Goal: Transaction & Acquisition: Book appointment/travel/reservation

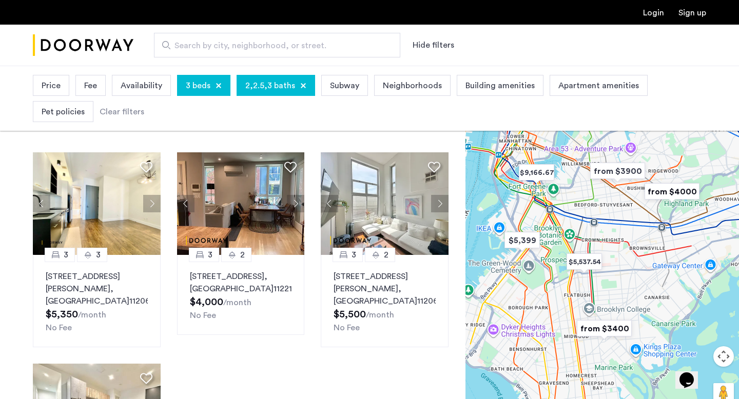
scroll to position [45, 0]
click at [215, 85] on div at bounding box center [218, 86] width 6 height 6
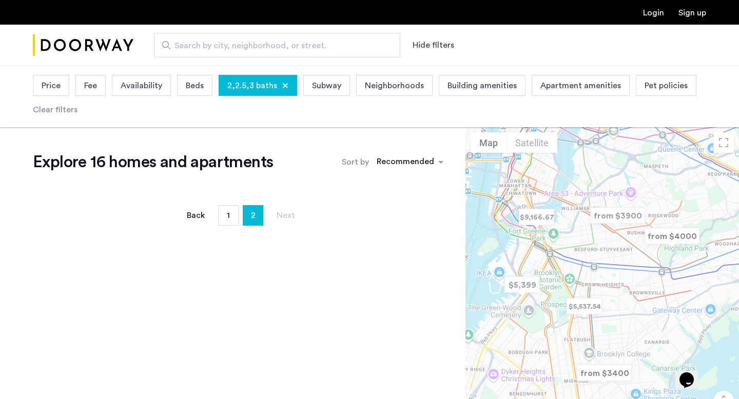
click at [293, 84] on div "Price Fee Availability Beds 2,2.5,3 baths Subway Neighborhoods Building ameniti…" at bounding box center [369, 96] width 673 height 49
click at [282, 84] on div at bounding box center [285, 86] width 6 height 6
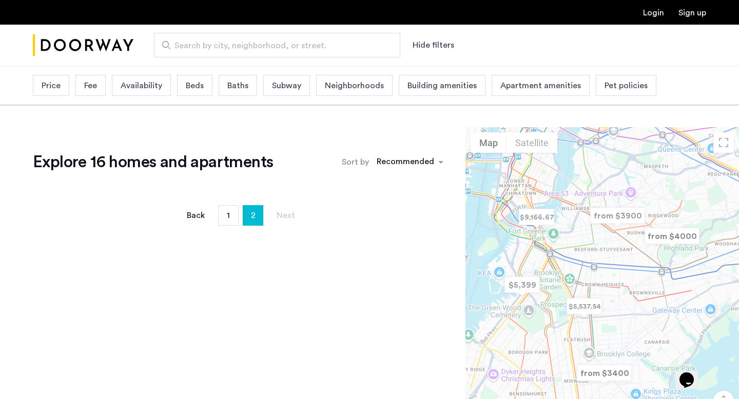
click at [62, 89] on div "Price" at bounding box center [51, 85] width 36 height 21
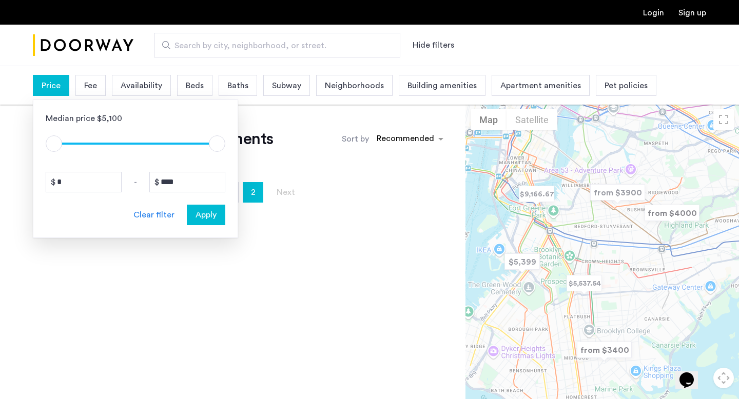
click at [87, 86] on span "Fee" at bounding box center [90, 85] width 13 height 12
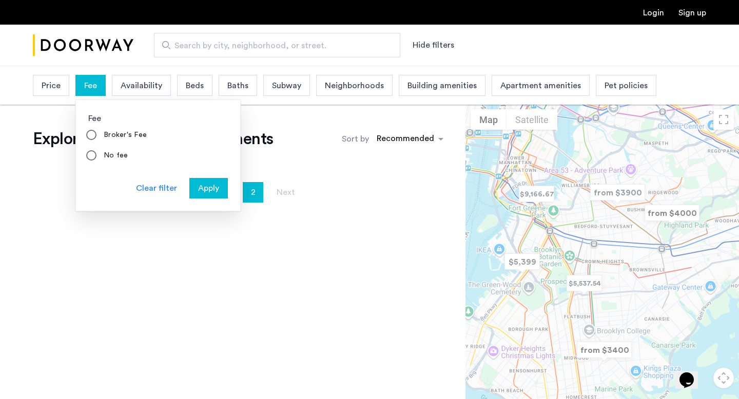
click at [187, 89] on span "Beds" at bounding box center [195, 85] width 18 height 12
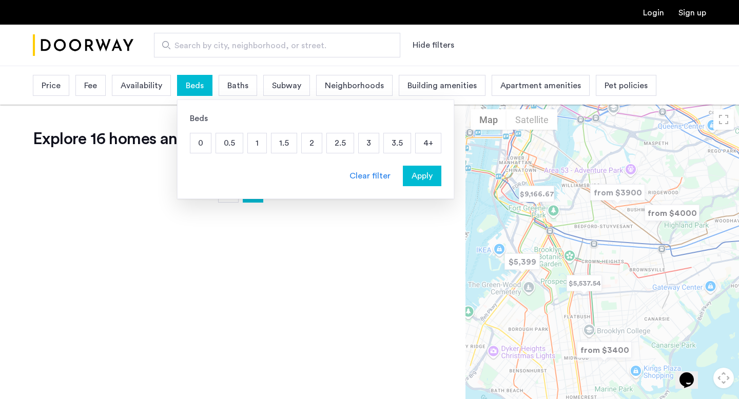
click at [228, 137] on p "0.5" at bounding box center [229, 142] width 27 height 19
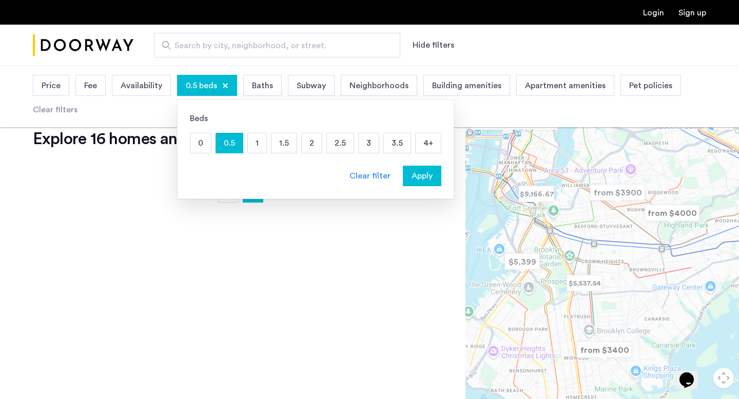
click at [426, 173] on span "Apply" at bounding box center [421, 176] width 21 height 12
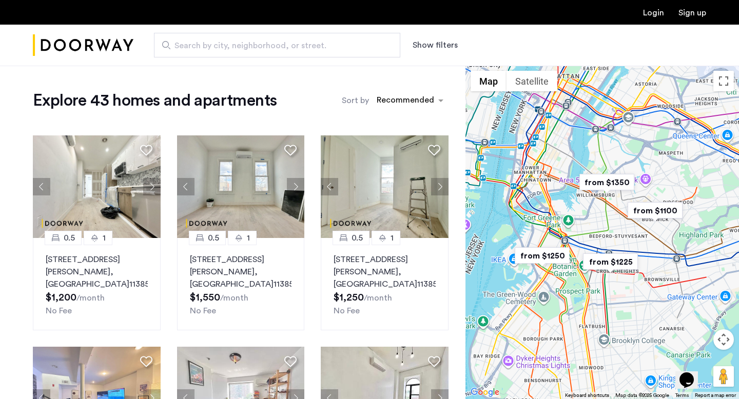
click at [431, 38] on div "Search by city, neighborhood, or street. Show filters" at bounding box center [419, 45] width 572 height 25
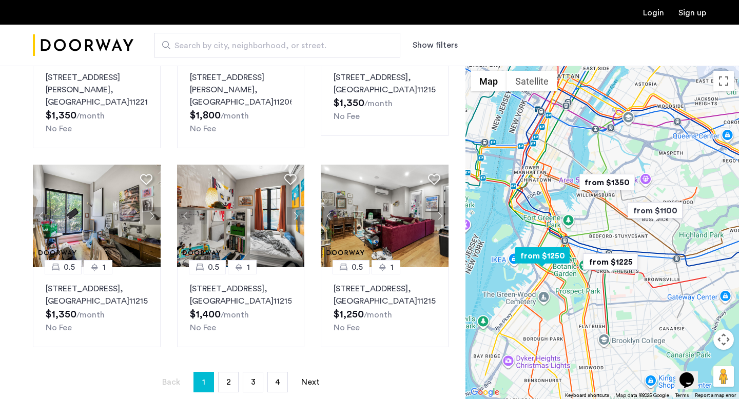
scroll to position [633, 0]
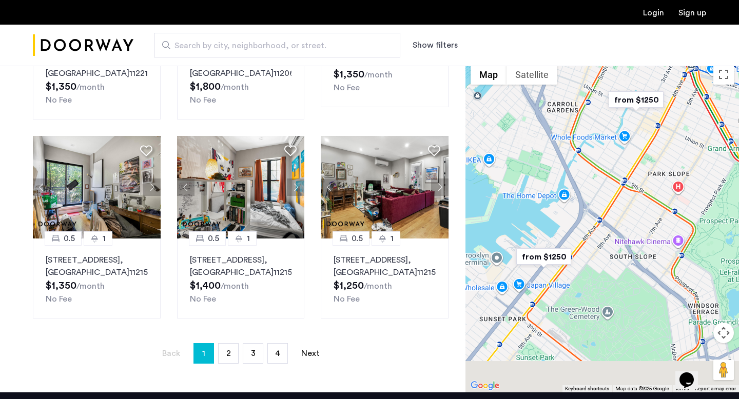
drag, startPoint x: 529, startPoint y: 284, endPoint x: 570, endPoint y: 204, distance: 89.5
click at [570, 205] on div at bounding box center [601, 225] width 273 height 333
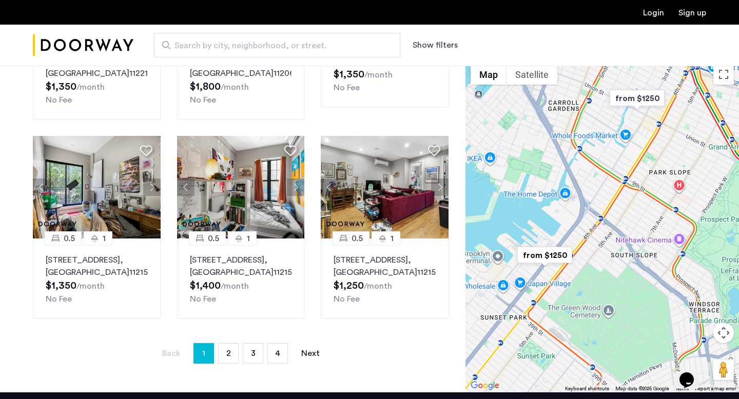
drag, startPoint x: 580, startPoint y: 198, endPoint x: 580, endPoint y: 214, distance: 15.4
click at [580, 214] on div at bounding box center [601, 225] width 273 height 333
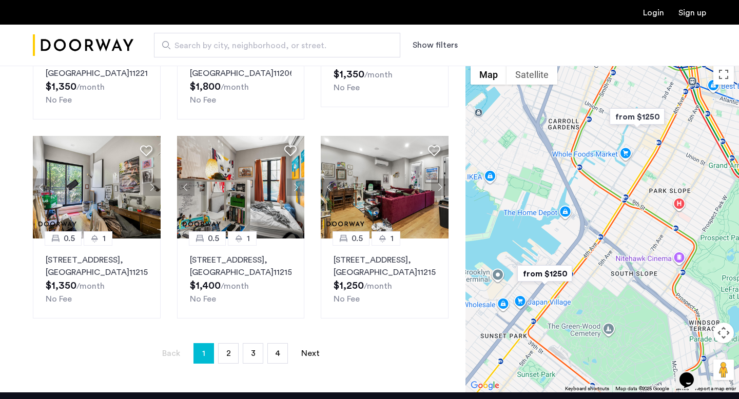
click at [553, 276] on img "from $1250" at bounding box center [544, 273] width 63 height 23
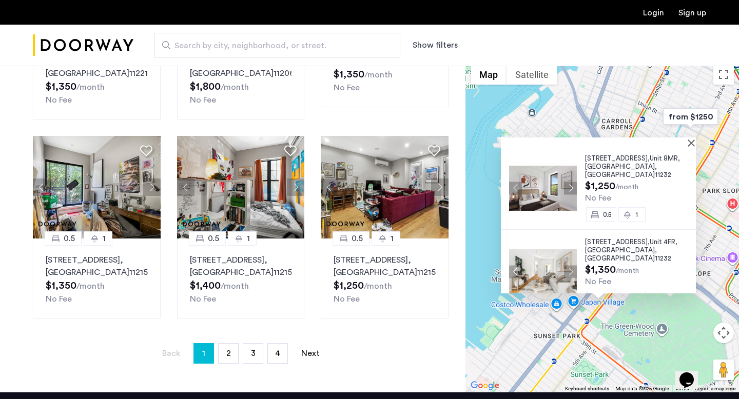
scroll to position [9, 0]
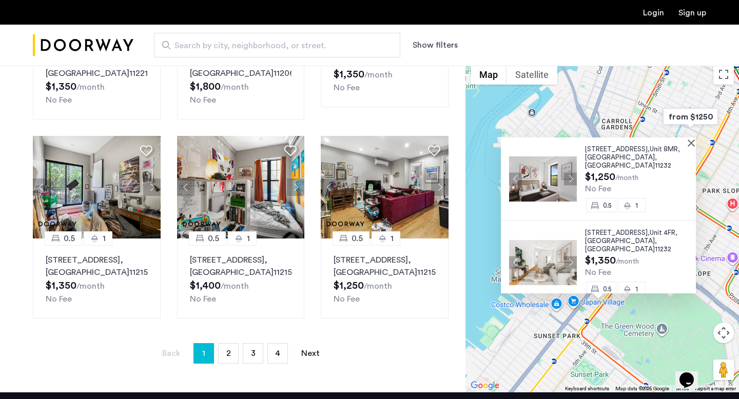
click at [597, 172] on span "$1,250" at bounding box center [600, 177] width 30 height 10
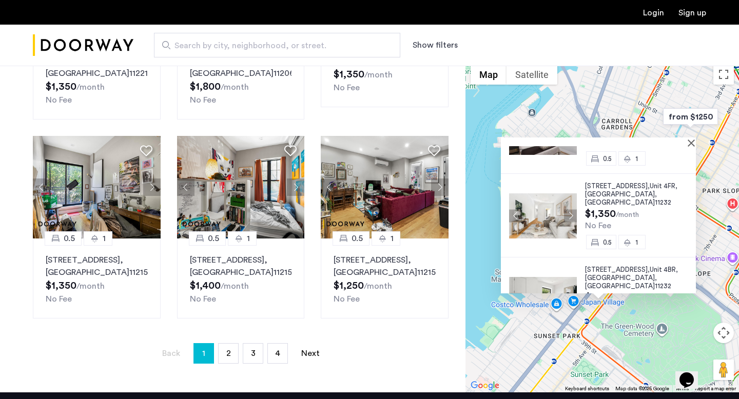
scroll to position [66, 0]
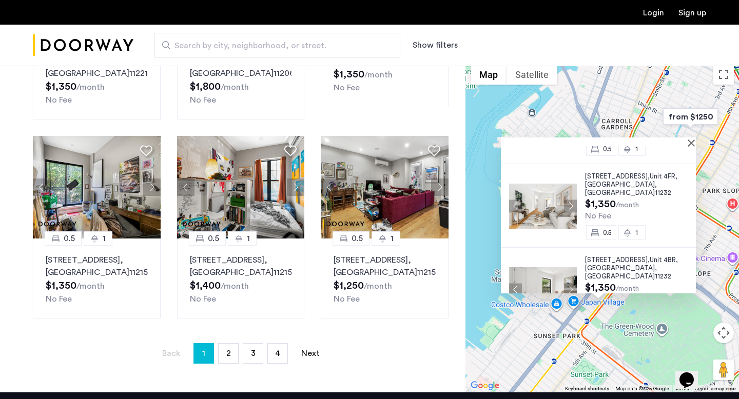
click at [551, 205] on img at bounding box center [543, 206] width 68 height 45
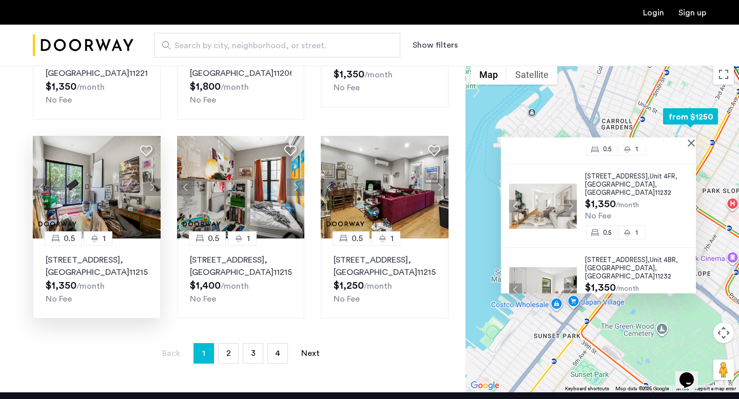
click at [127, 199] on img at bounding box center [97, 187] width 128 height 103
